Goal: Find specific page/section: Find specific page/section

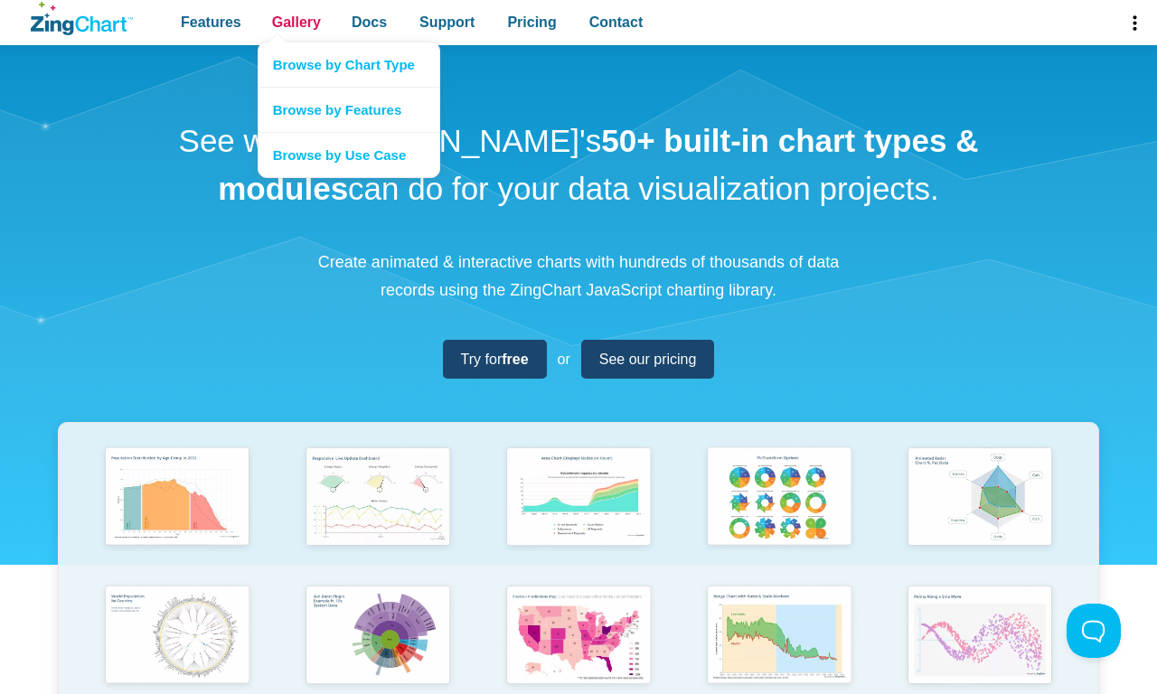
click at [295, 23] on span "Gallery" at bounding box center [296, 22] width 49 height 24
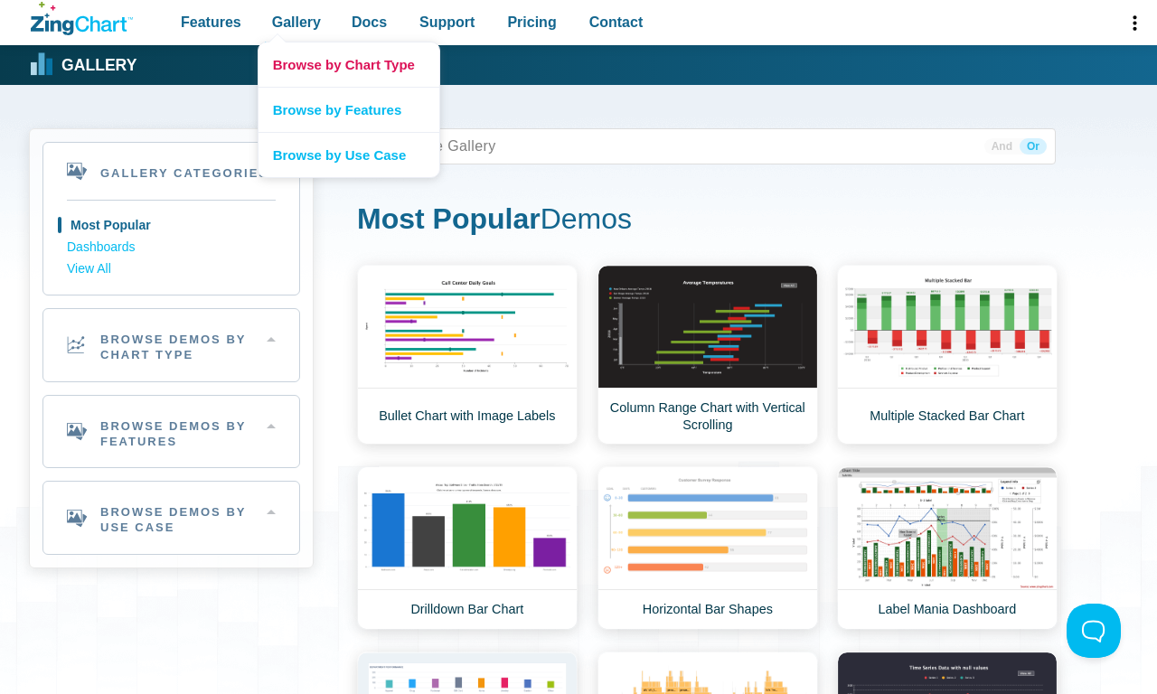
click at [348, 64] on link "Browse by Chart Type" at bounding box center [348, 64] width 181 height 44
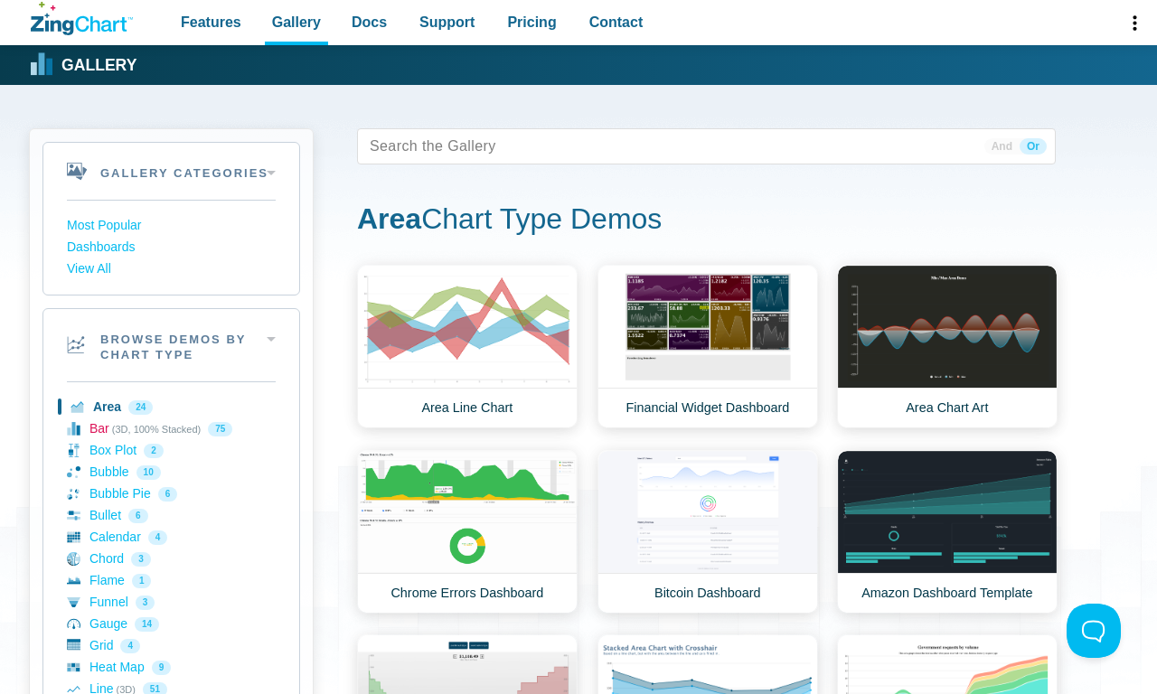
click at [171, 428] on link "Bar (3D, 100% Stacked) 75" at bounding box center [171, 429] width 209 height 22
